Goal: Information Seeking & Learning: Learn about a topic

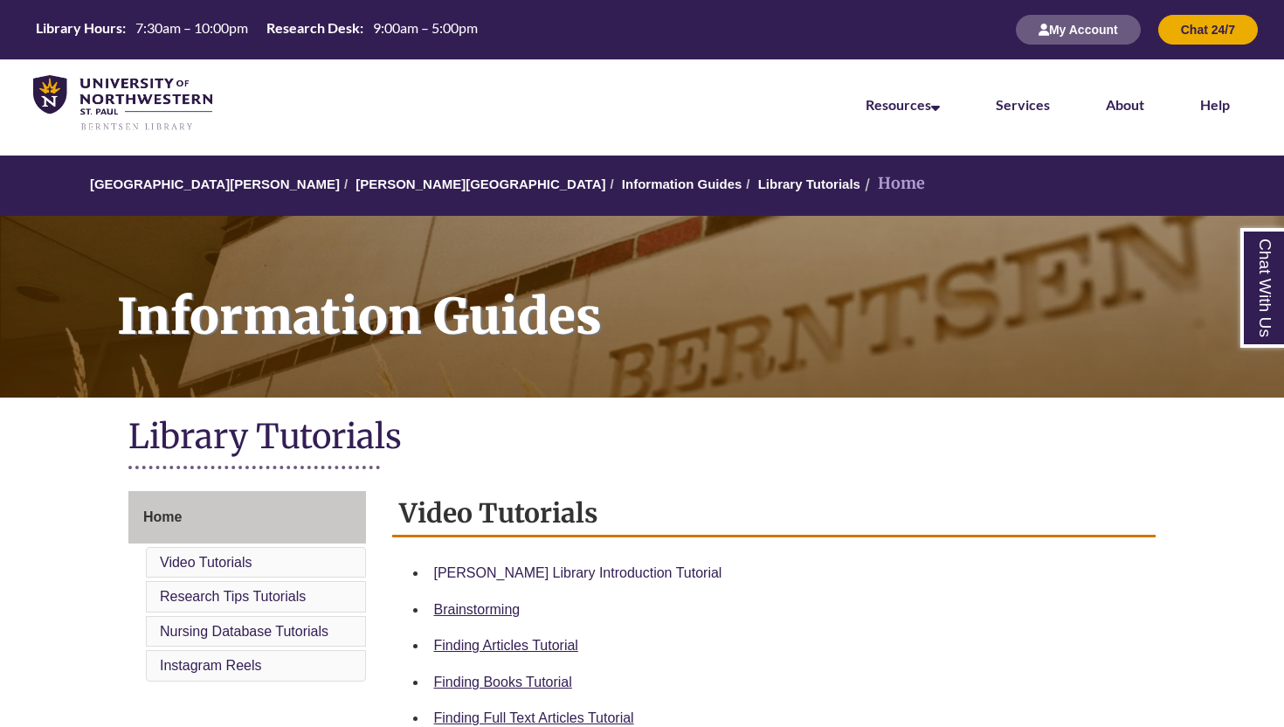
scroll to position [180, 0]
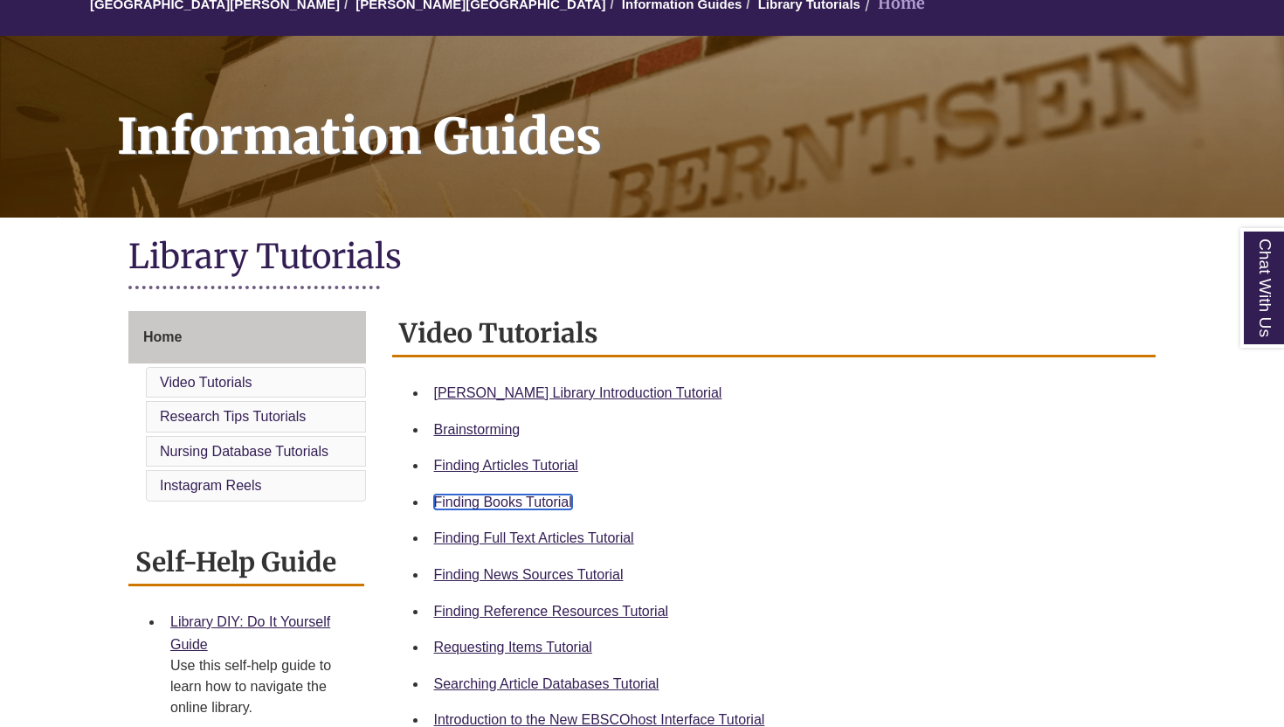
click at [529, 495] on link "Finding Books Tutorial" at bounding box center [503, 502] width 138 height 15
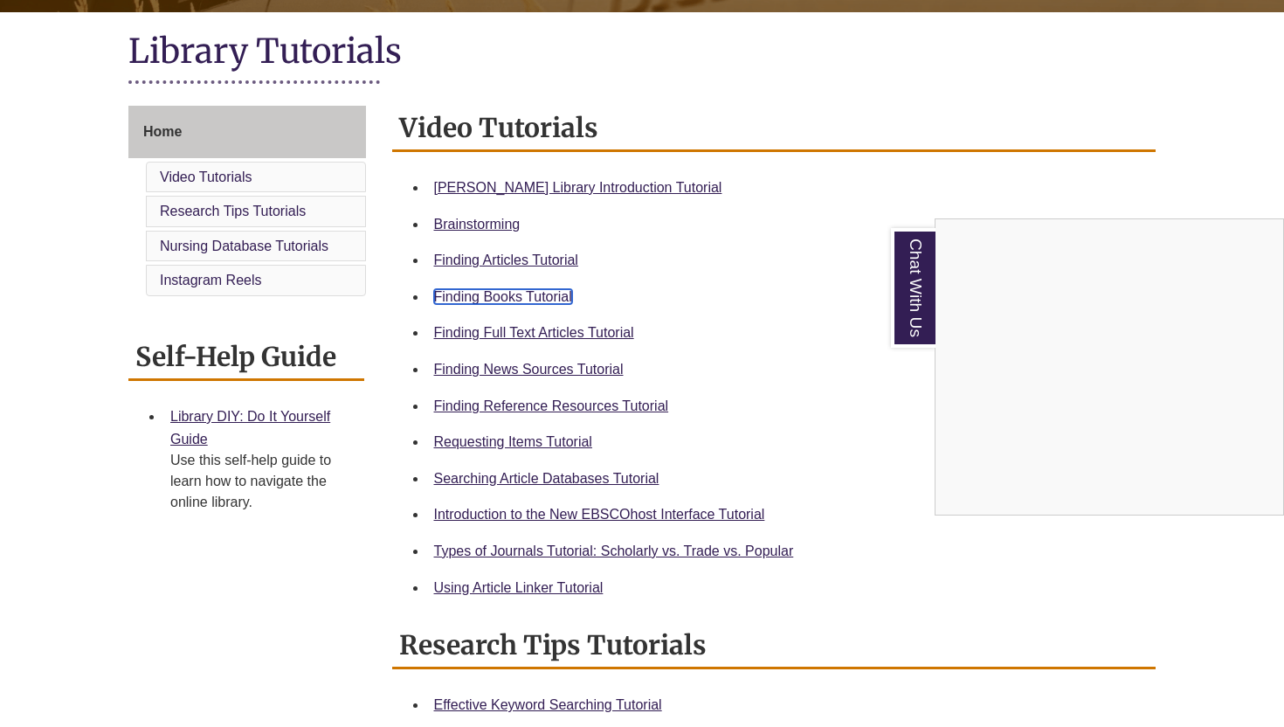
scroll to position [391, 0]
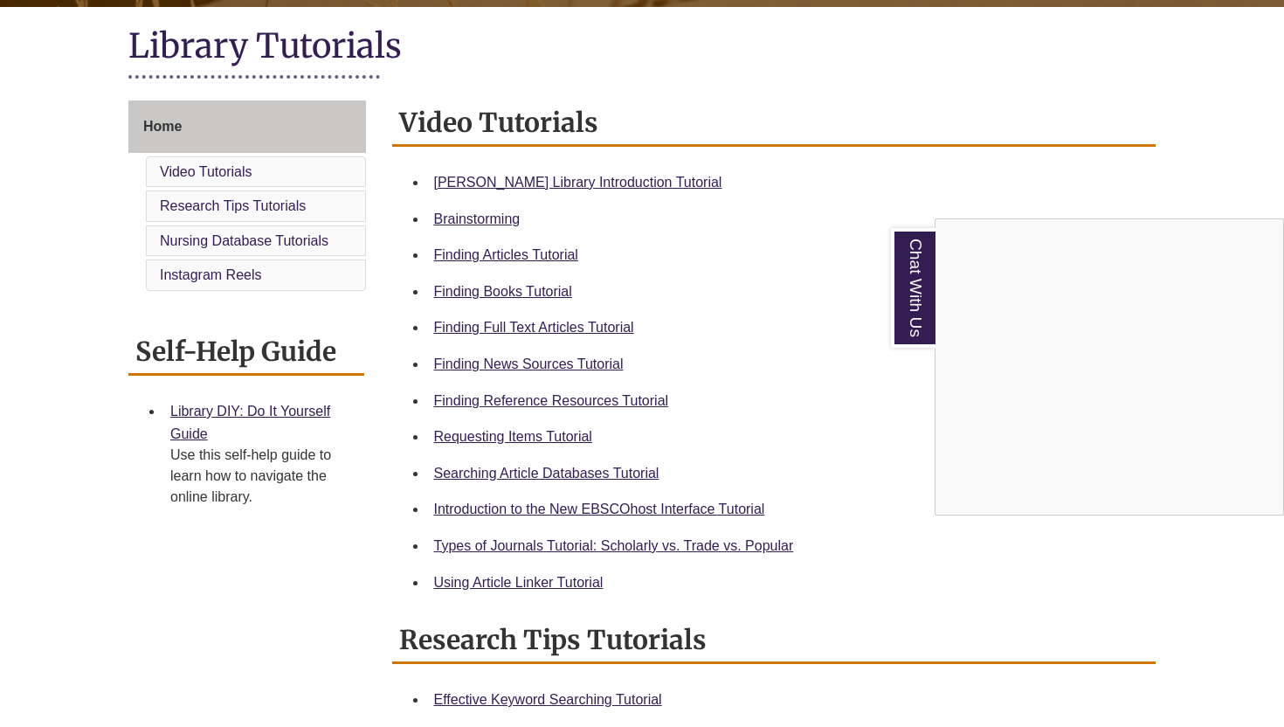
click at [584, 172] on div "Chat With Us" at bounding box center [642, 363] width 1284 height 727
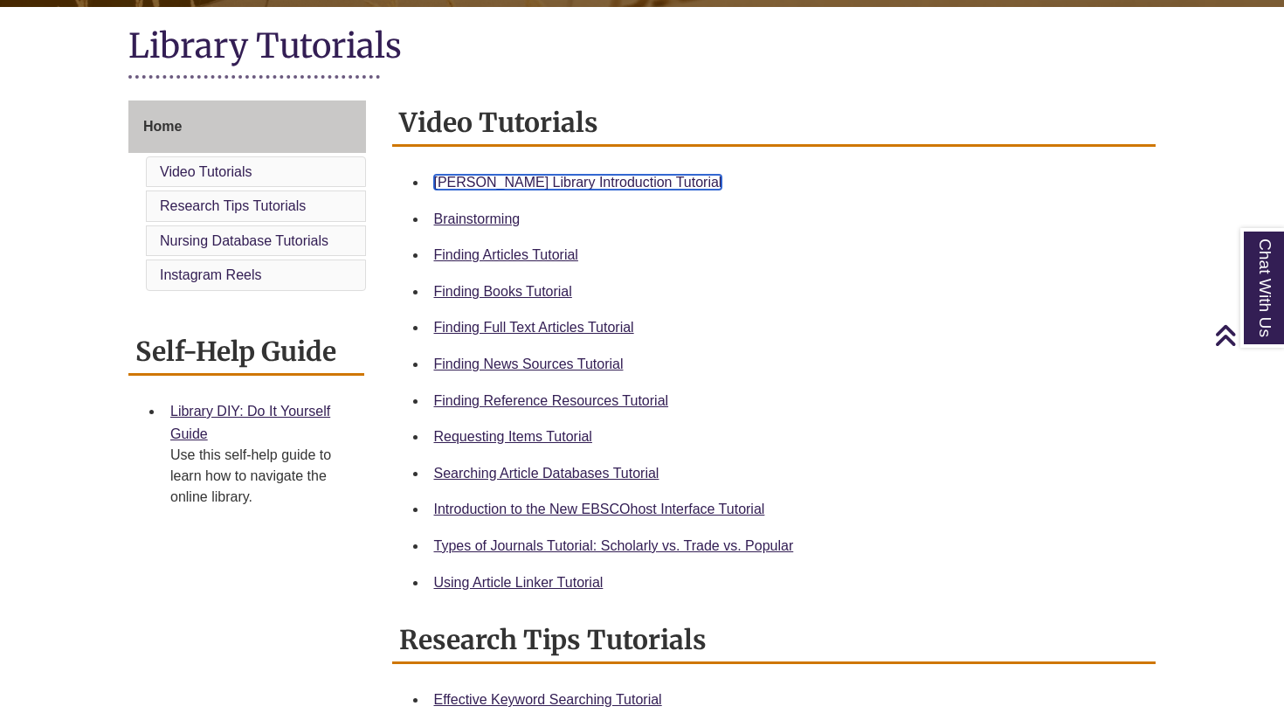
click at [590, 177] on link "[PERSON_NAME] Library Introduction Tutorial" at bounding box center [578, 182] width 288 height 15
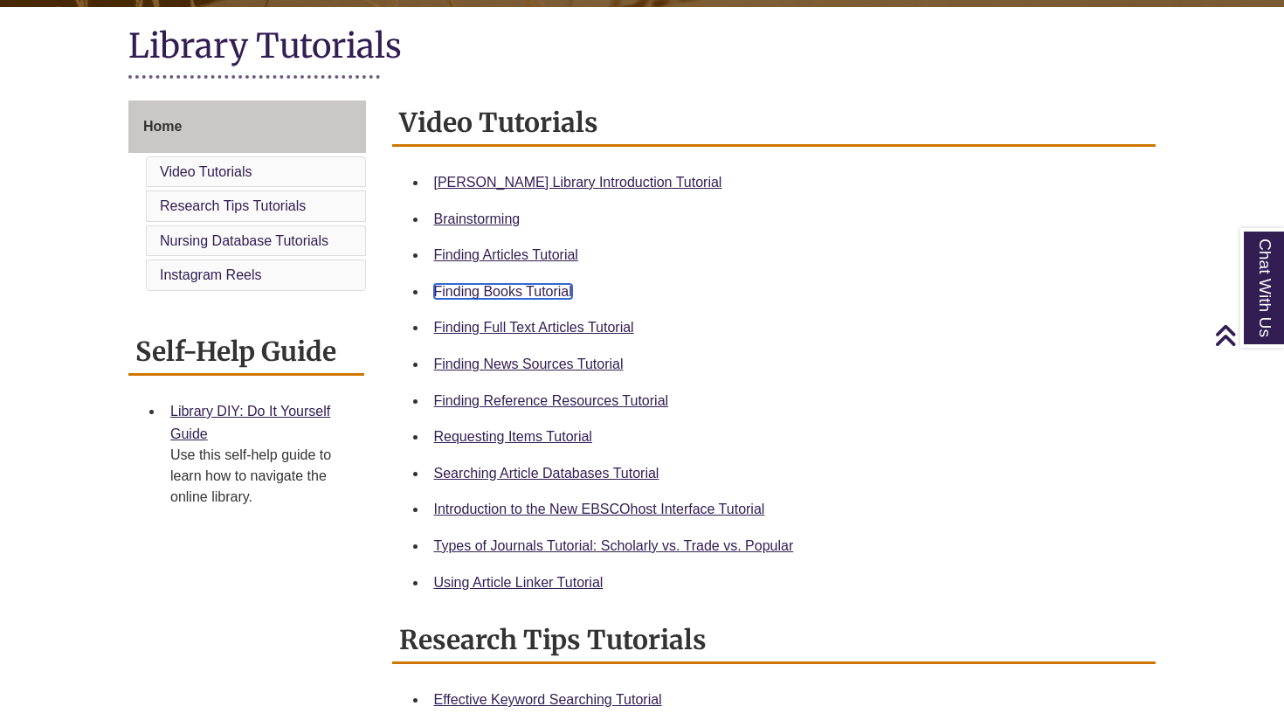
click at [475, 289] on link "Finding Books Tutorial" at bounding box center [503, 291] width 138 height 15
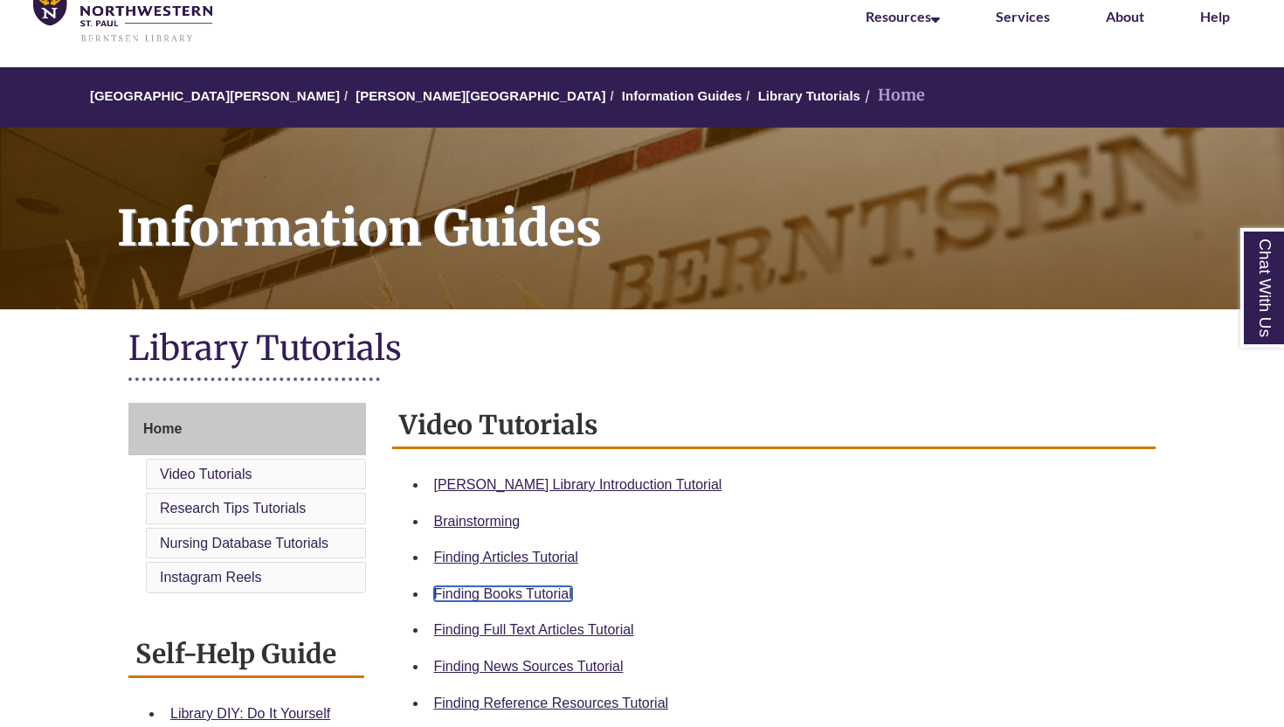
scroll to position [109, 0]
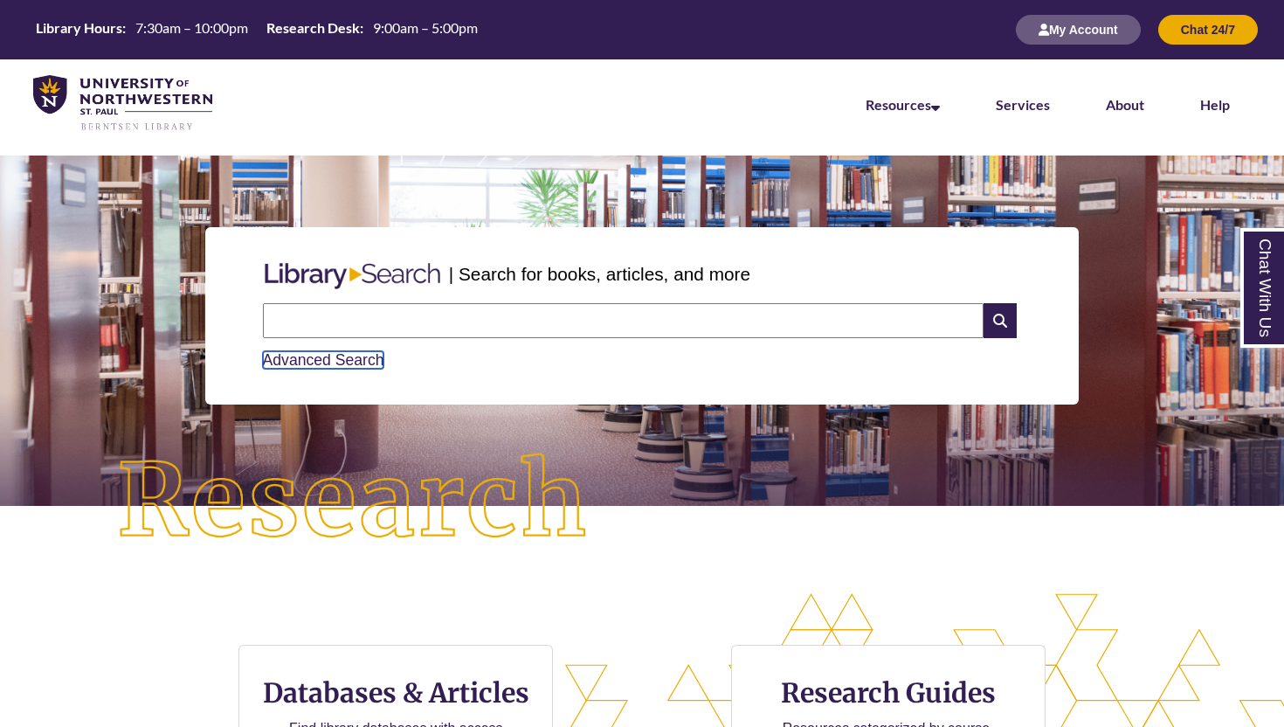
click at [316, 351] on link "Advanced Search" at bounding box center [323, 359] width 121 height 17
